Goal: Navigation & Orientation: Find specific page/section

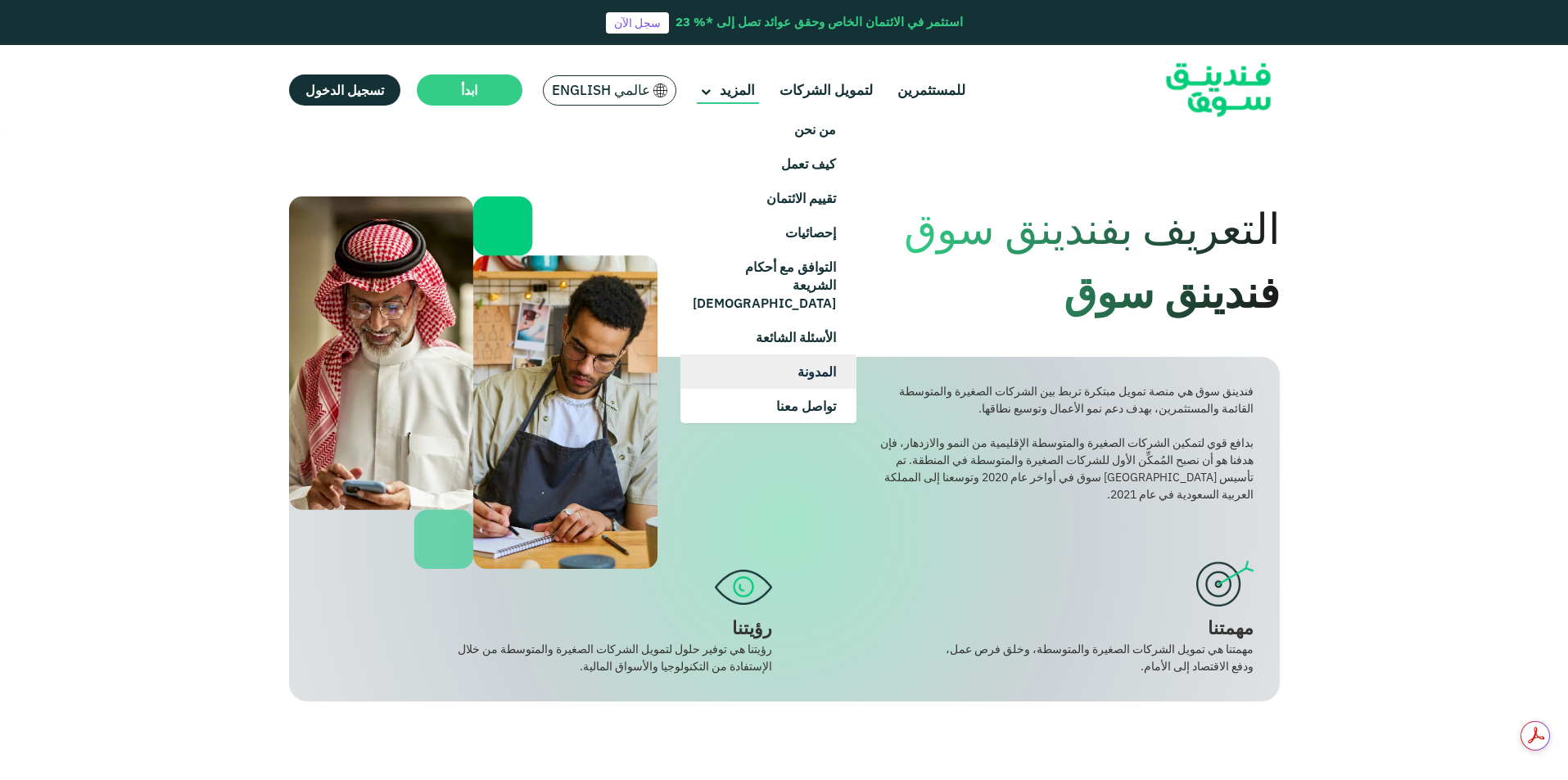
click at [801, 354] on link "المدونة" at bounding box center [768, 372] width 176 height 34
